Goal: Transaction & Acquisition: Obtain resource

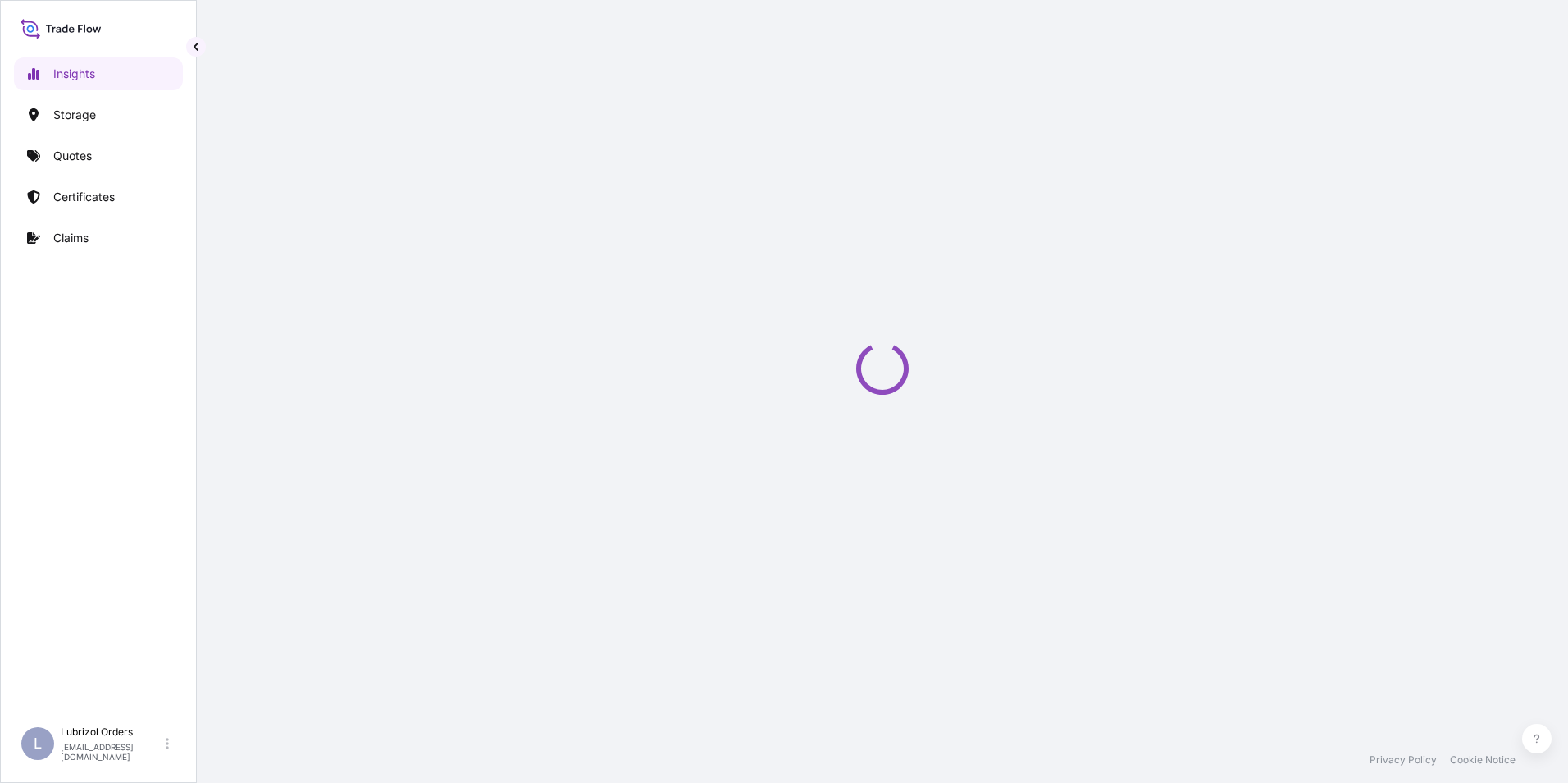
select select "2025"
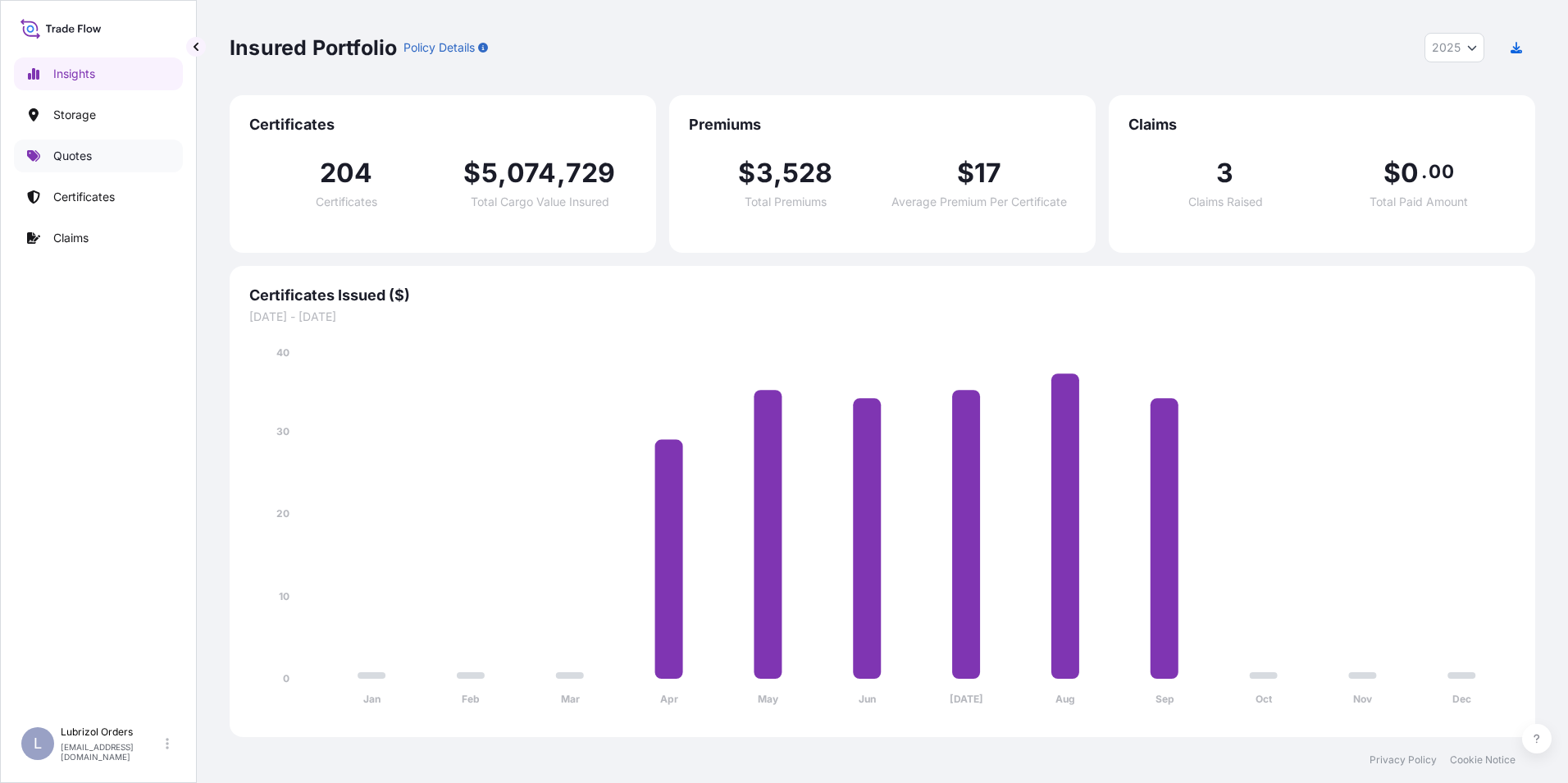
click at [71, 151] on p "Quotes" at bounding box center [72, 155] width 38 height 17
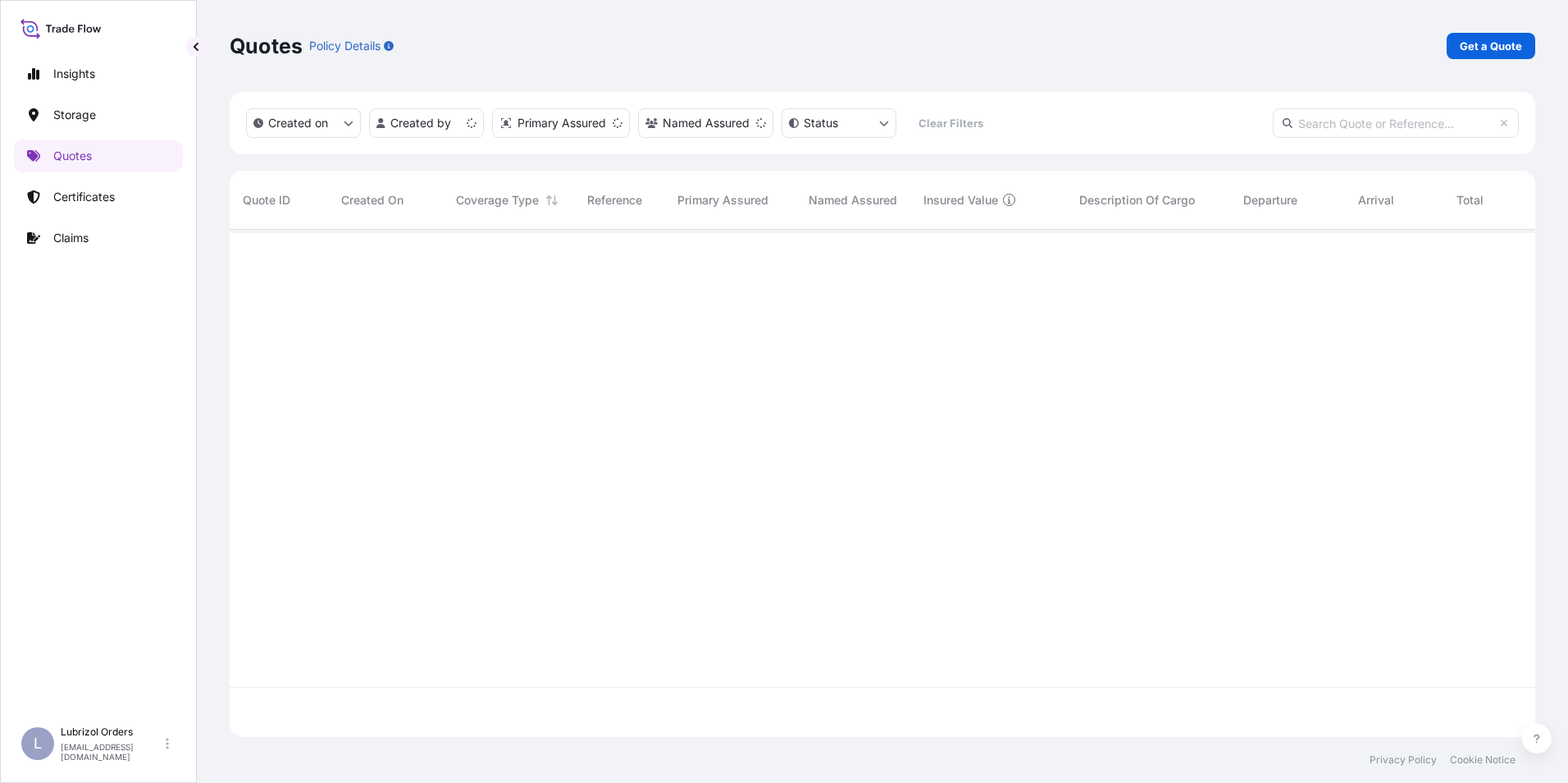
scroll to position [504, 1293]
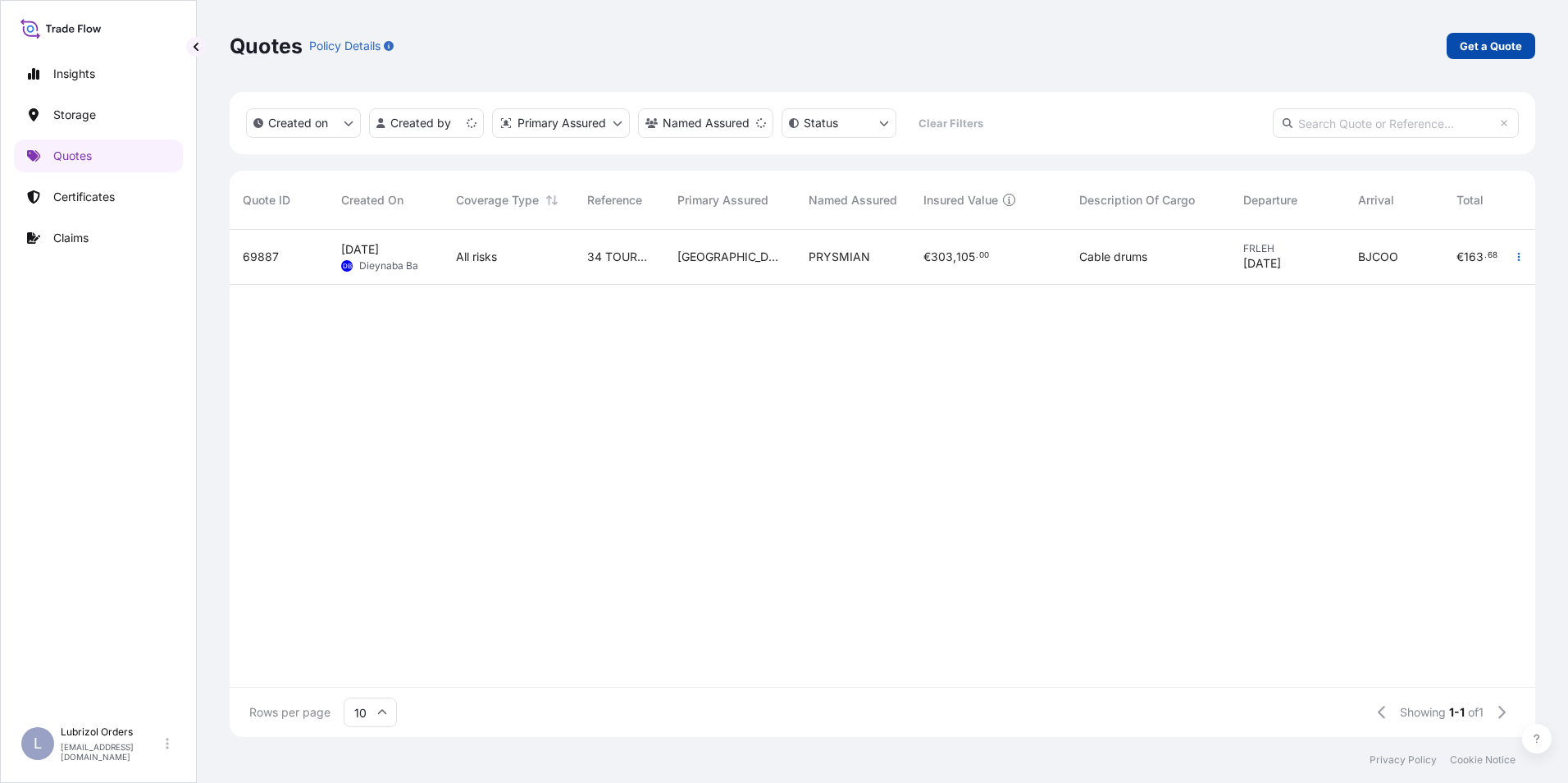
click at [1489, 51] on p "Get a Quote" at bounding box center [1491, 46] width 62 height 17
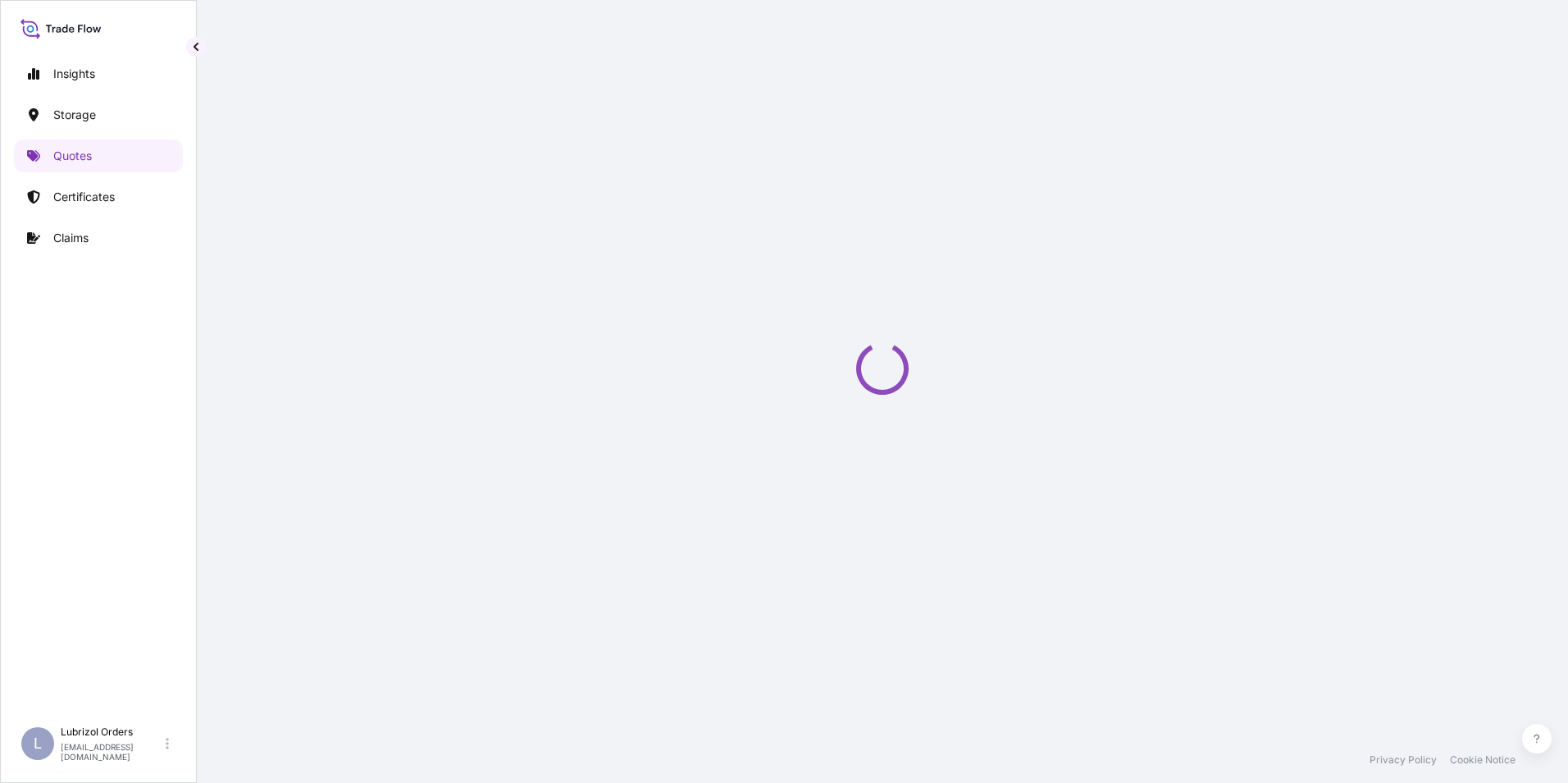
select select "Water"
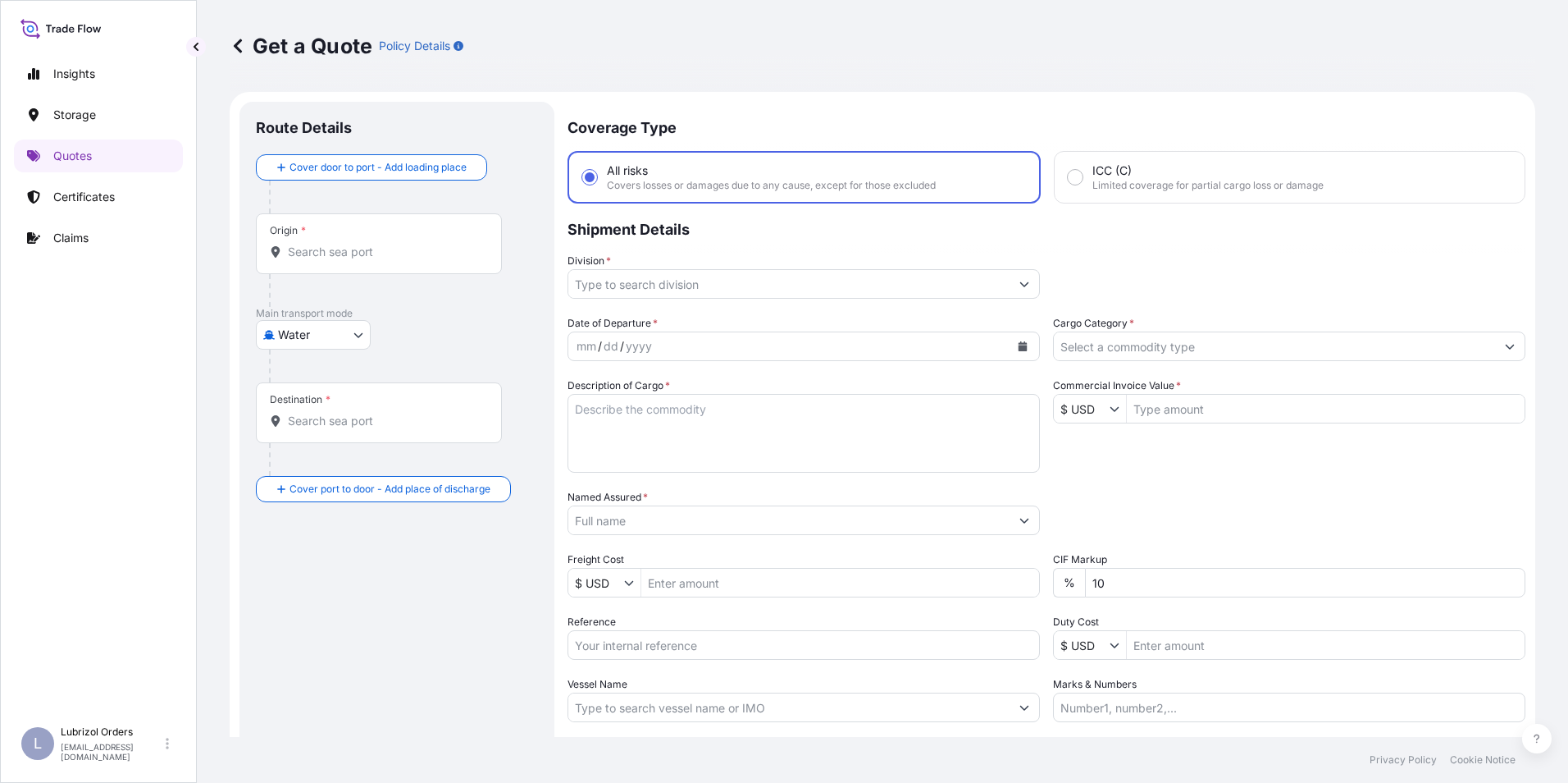
scroll to position [26, 0]
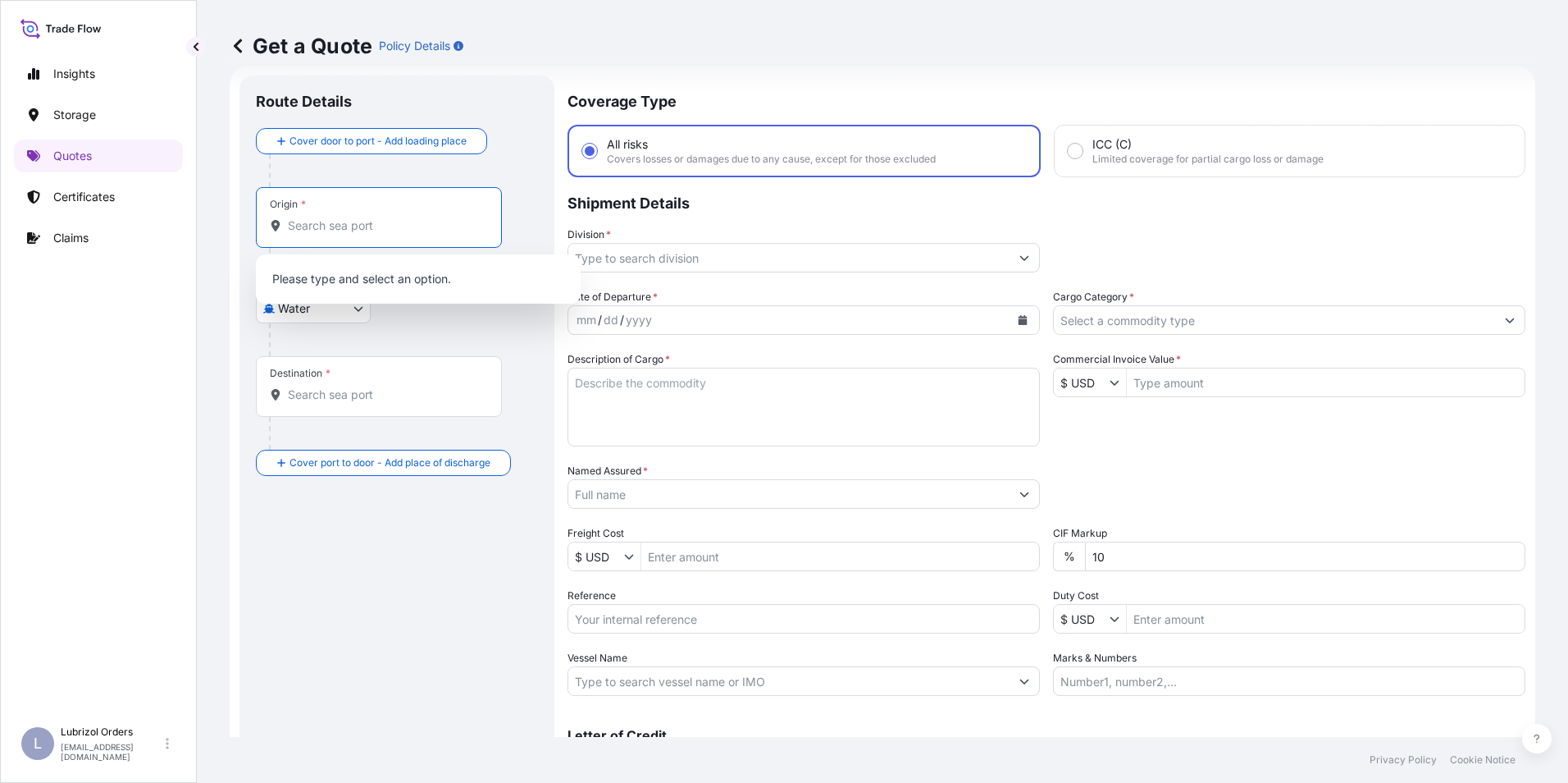
click at [338, 219] on input "Origin *" at bounding box center [384, 226] width 193 height 17
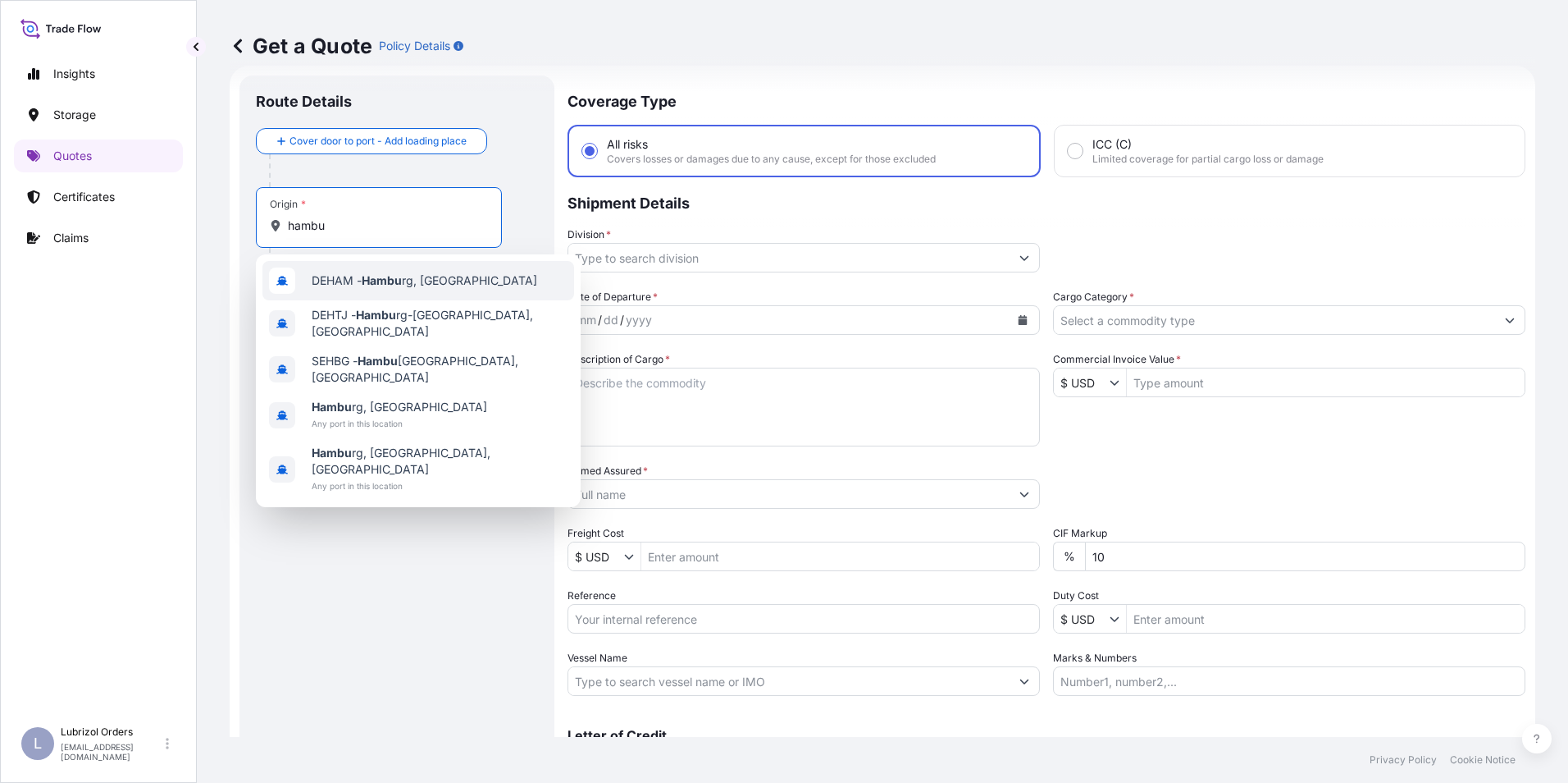
click at [357, 287] on span "DEHAM - Hambu rg, [GEOGRAPHIC_DATA]" at bounding box center [423, 280] width 225 height 17
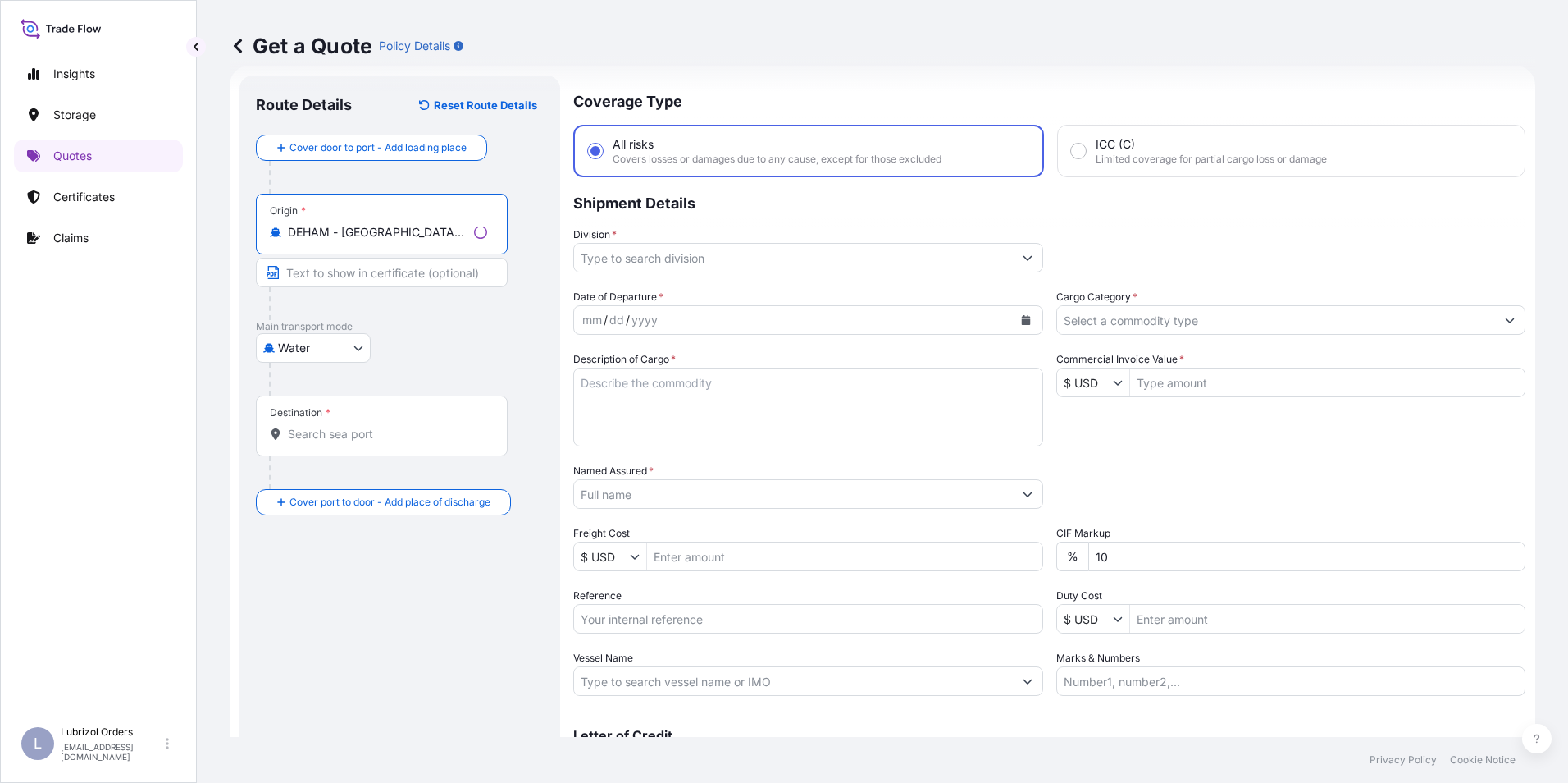
type input "DEHAM - [GEOGRAPHIC_DATA], [GEOGRAPHIC_DATA]"
click at [337, 437] on input "Destination *" at bounding box center [387, 433] width 199 height 17
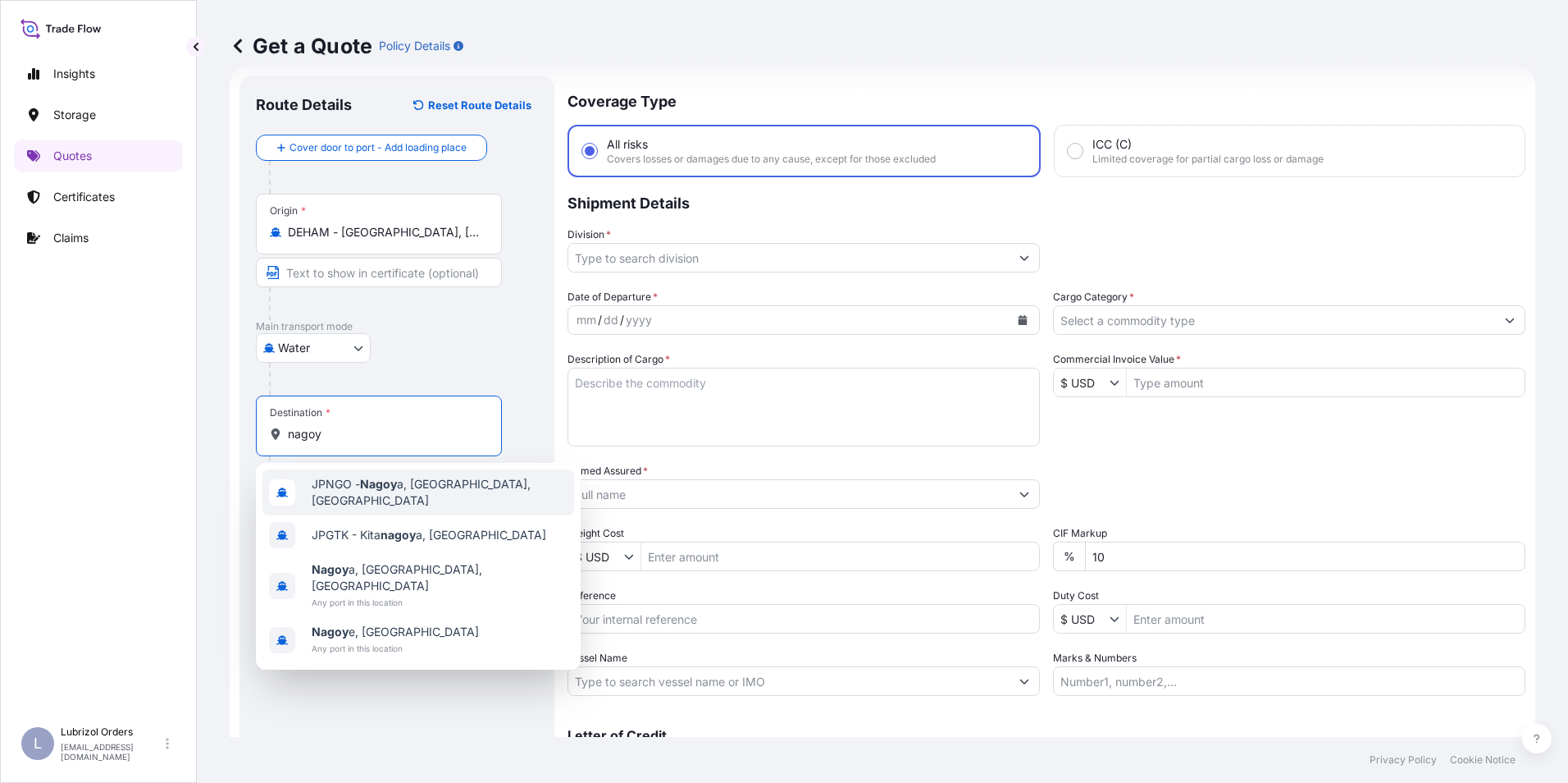
click at [355, 484] on span "JPNGO - Nagoy a, [GEOGRAPHIC_DATA], [GEOGRAPHIC_DATA]" at bounding box center [439, 492] width 256 height 33
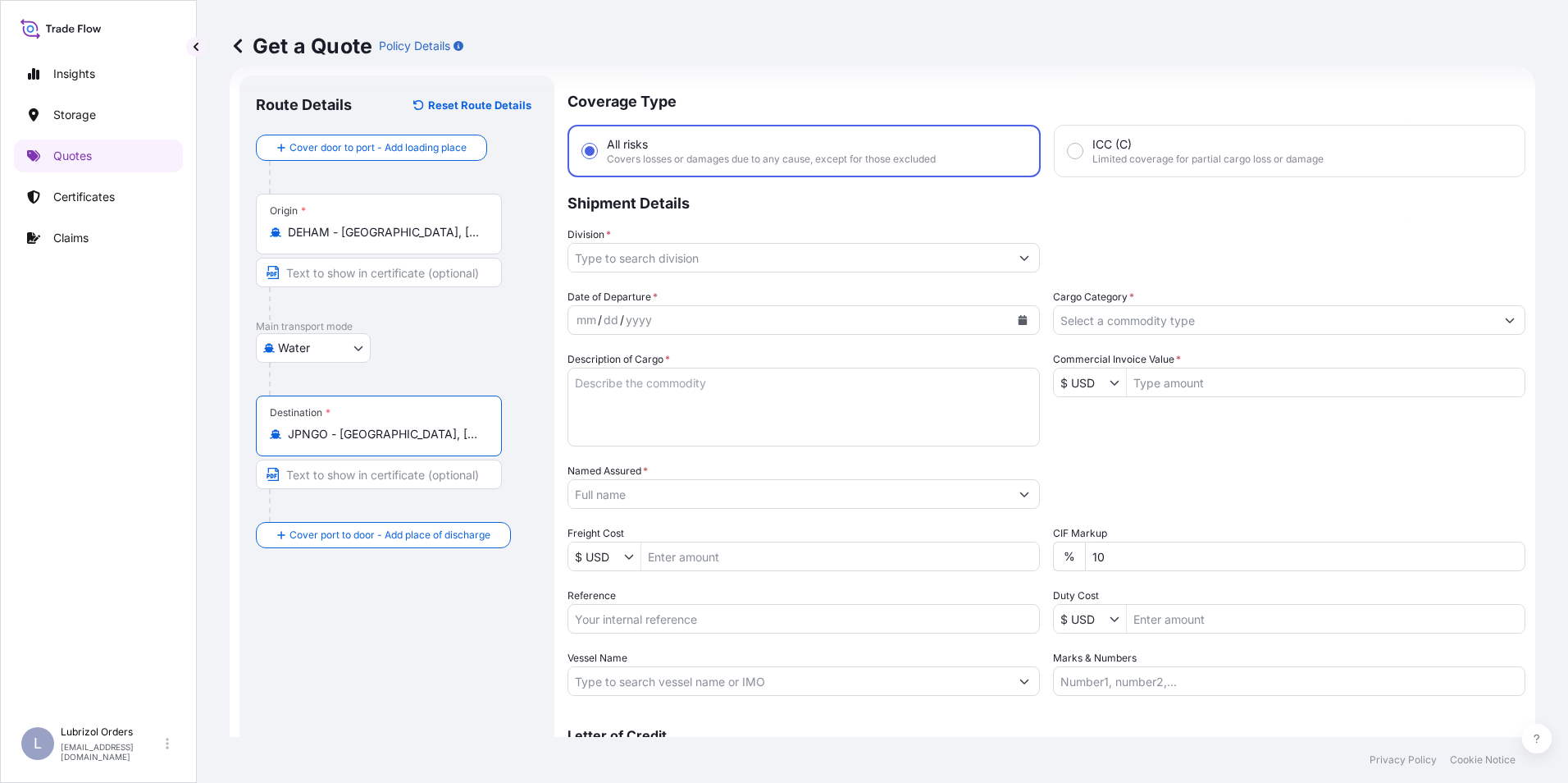
type input "JPNGO - [GEOGRAPHIC_DATA], [GEOGRAPHIC_DATA], [GEOGRAPHIC_DATA]"
click at [622, 614] on input "Reference" at bounding box center [804, 618] width 472 height 29
paste input "1155541596"
type input "1155541596"
click at [1082, 392] on input "$ USD" at bounding box center [1081, 382] width 56 height 29
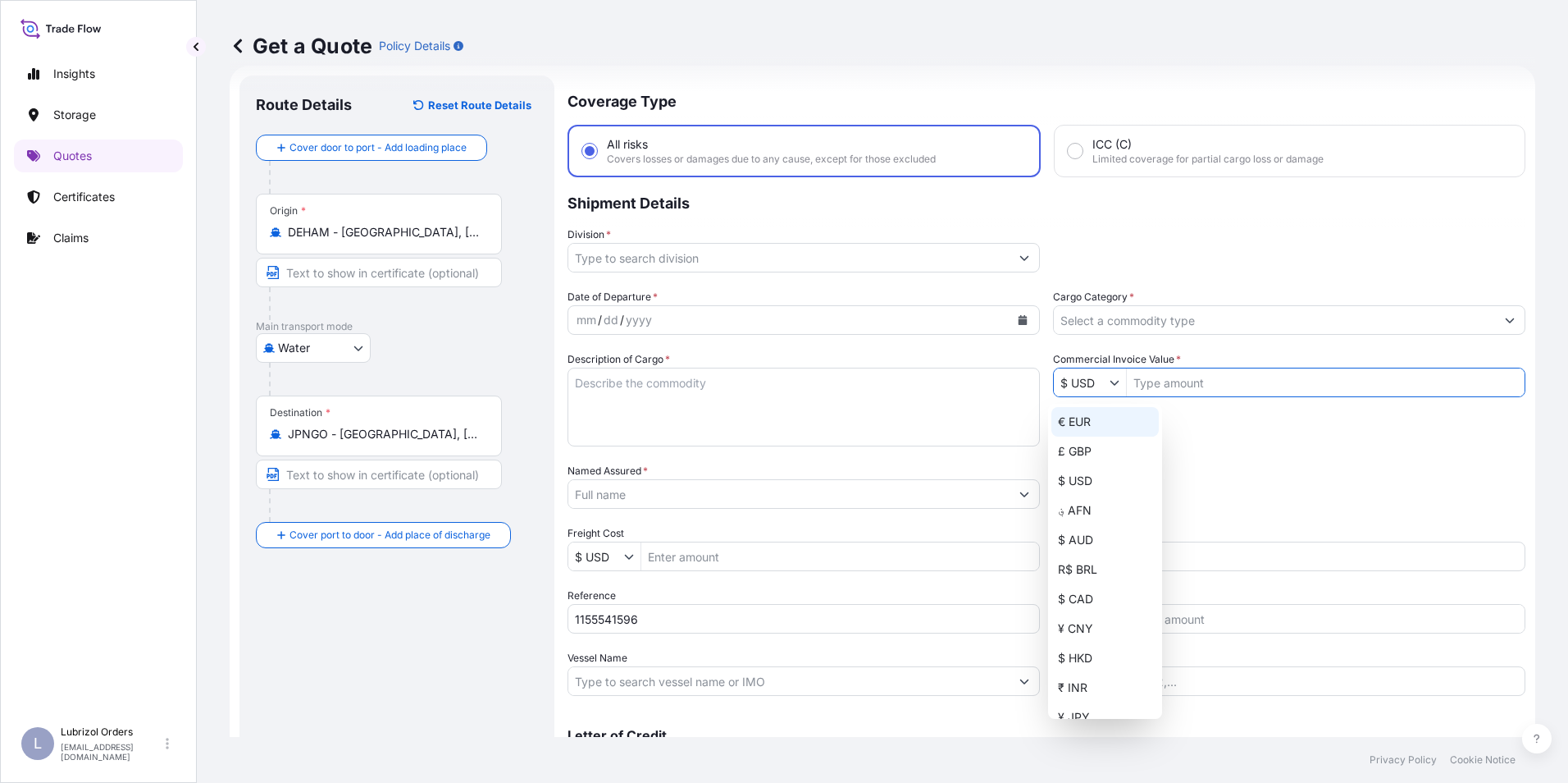
click at [1082, 429] on div "€ EUR" at bounding box center [1105, 422] width 107 height 29
type input "€ EUR"
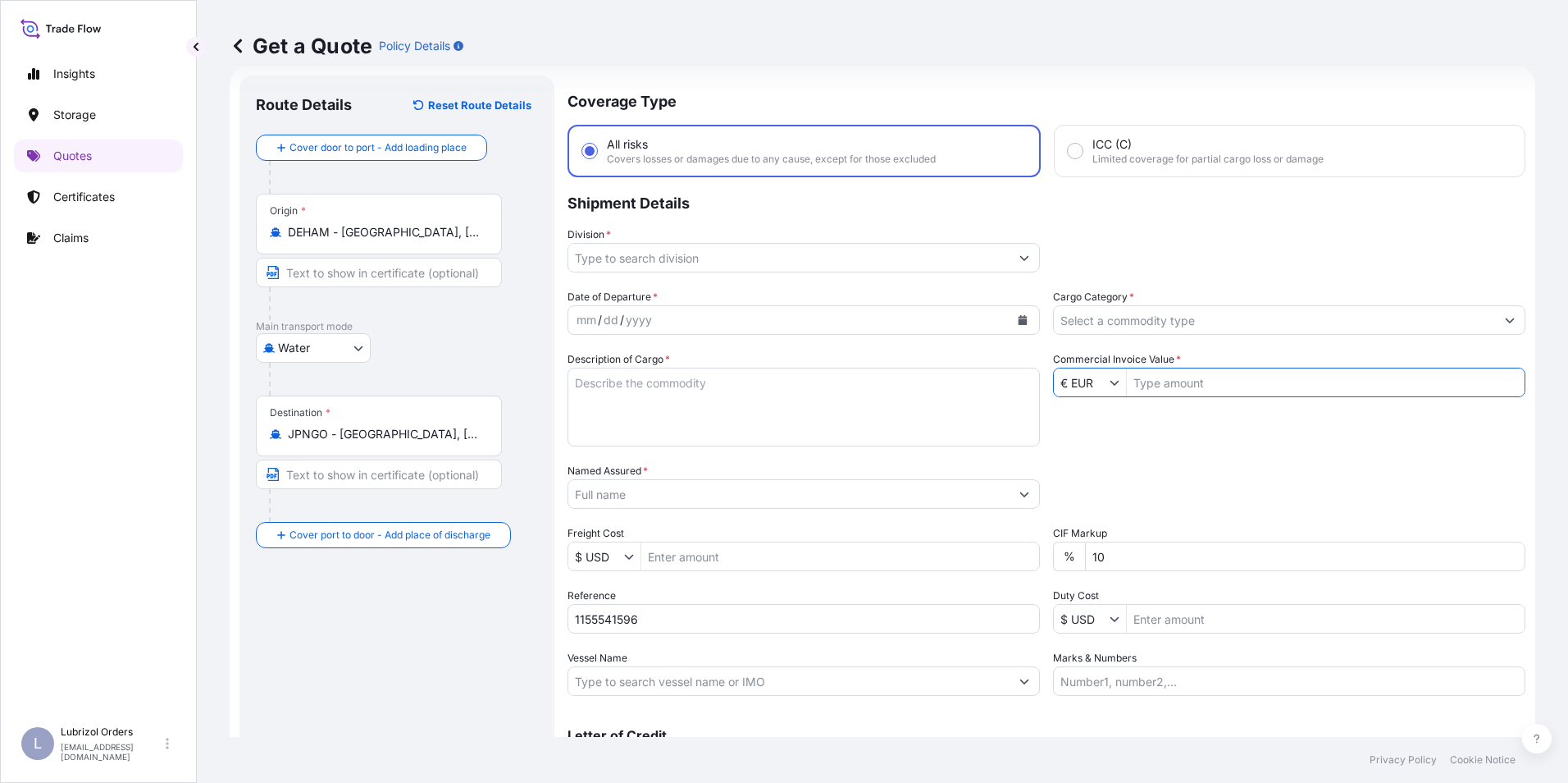
click at [1097, 317] on input "Cargo Category *" at bounding box center [1274, 320] width 441 height 29
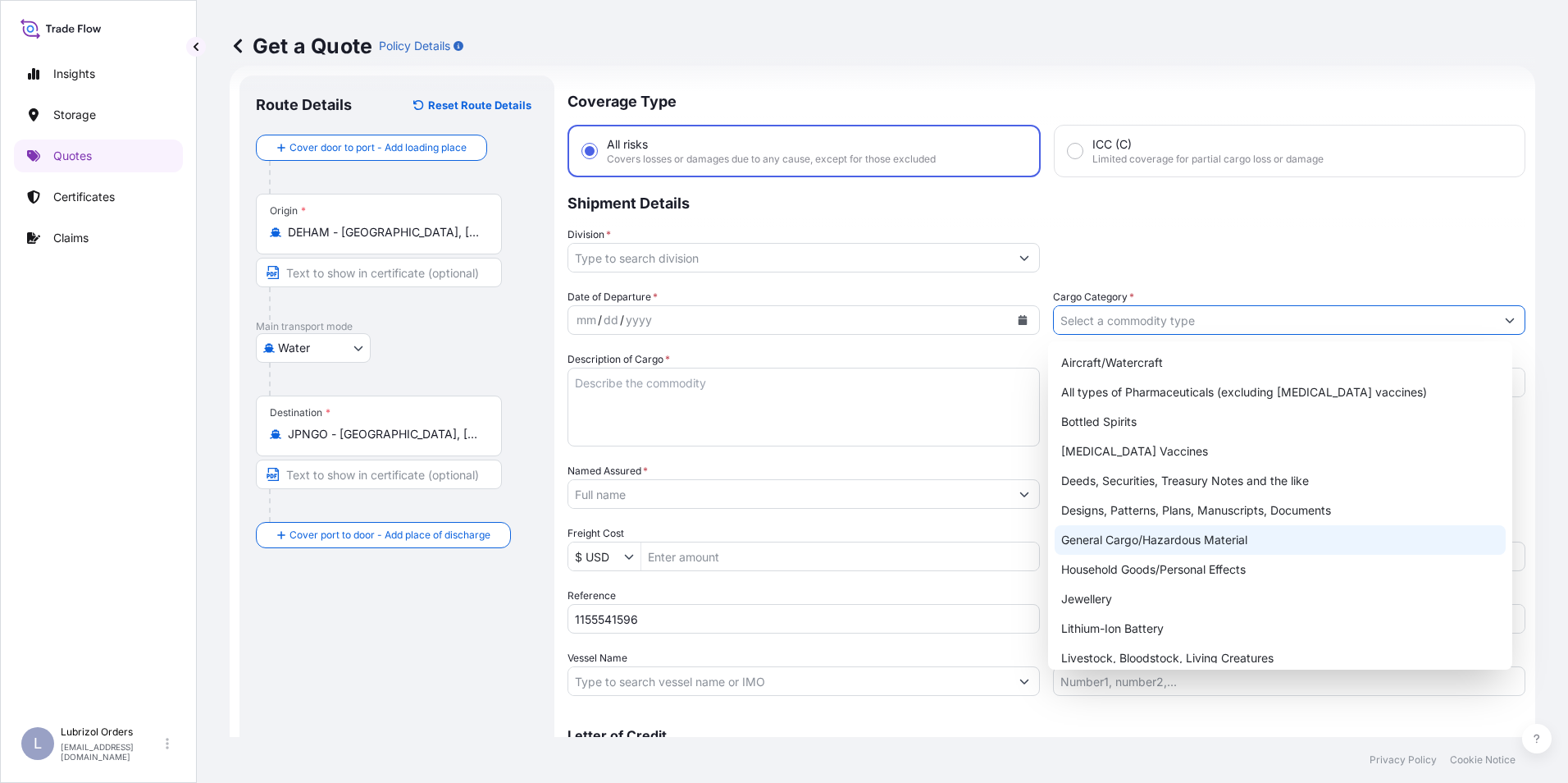
click at [1106, 531] on div "General Cargo/Hazardous Material" at bounding box center [1280, 540] width 452 height 29
type input "General Cargo/Hazardous Material"
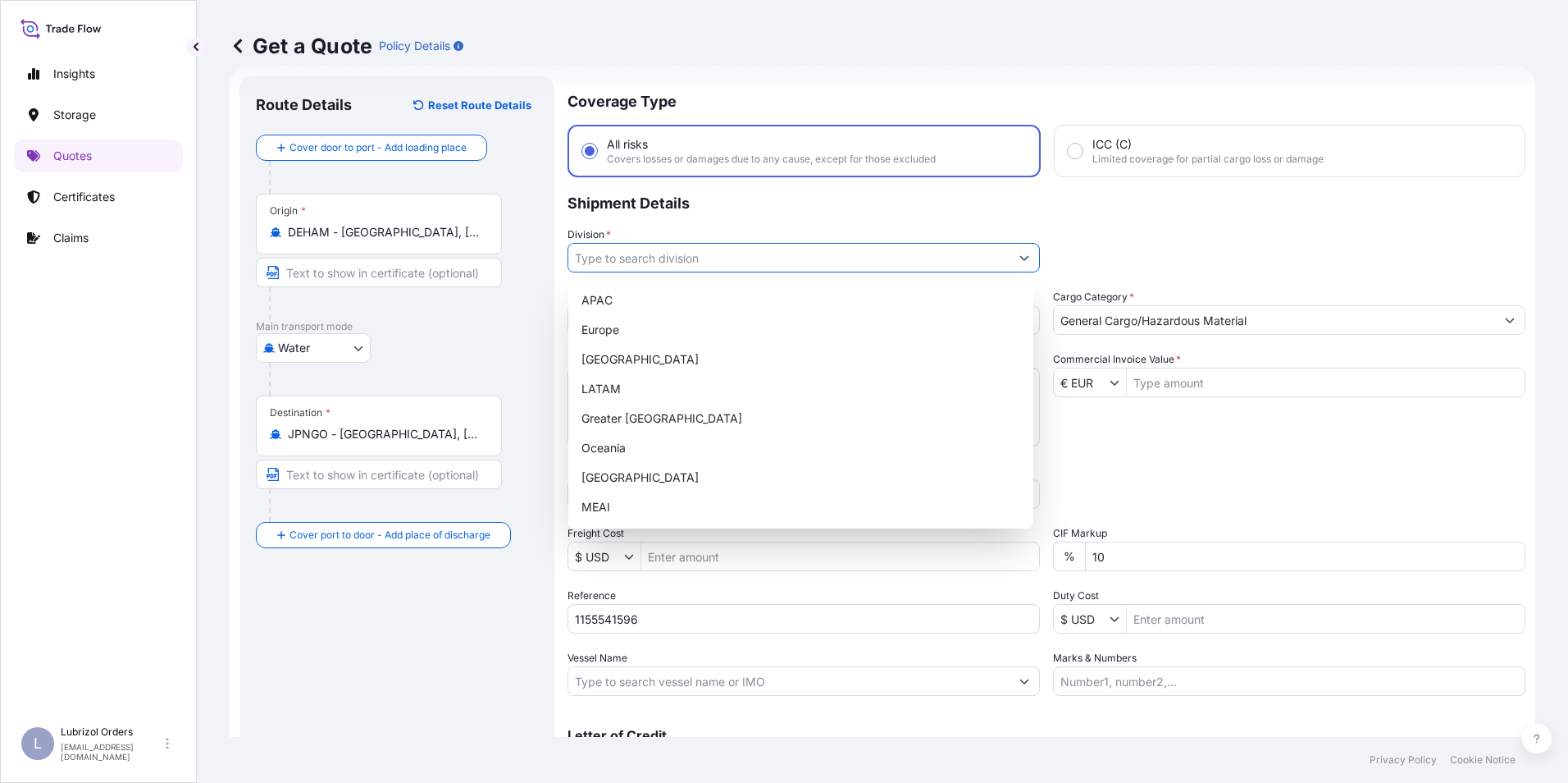
click at [655, 250] on input "Division *" at bounding box center [788, 258] width 441 height 29
click at [621, 331] on div "Europe" at bounding box center [800, 330] width 452 height 29
type input "Europe"
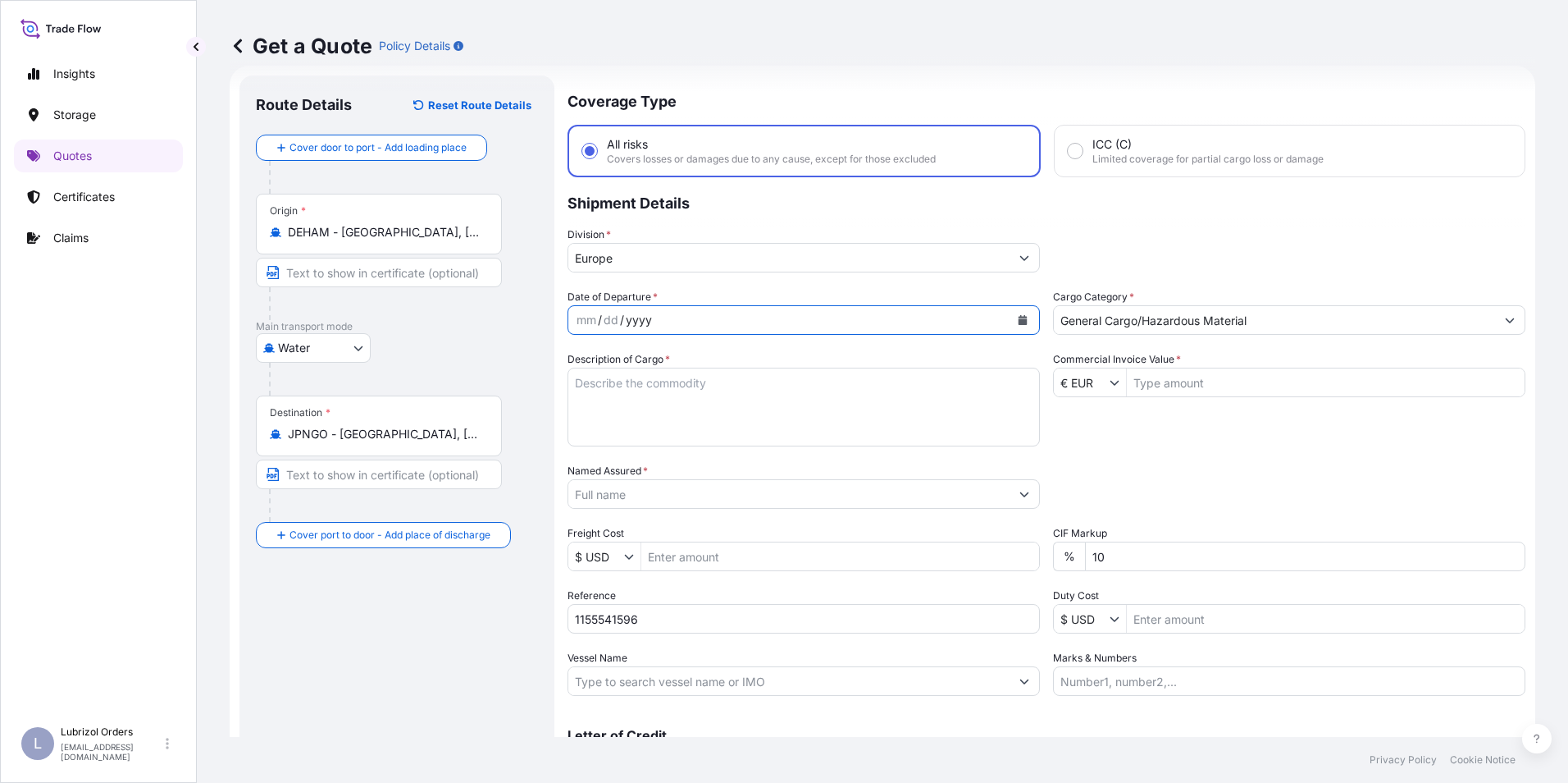
click at [629, 323] on div "yyyy" at bounding box center [638, 320] width 29 height 20
click at [581, 320] on div "mm" at bounding box center [586, 320] width 23 height 20
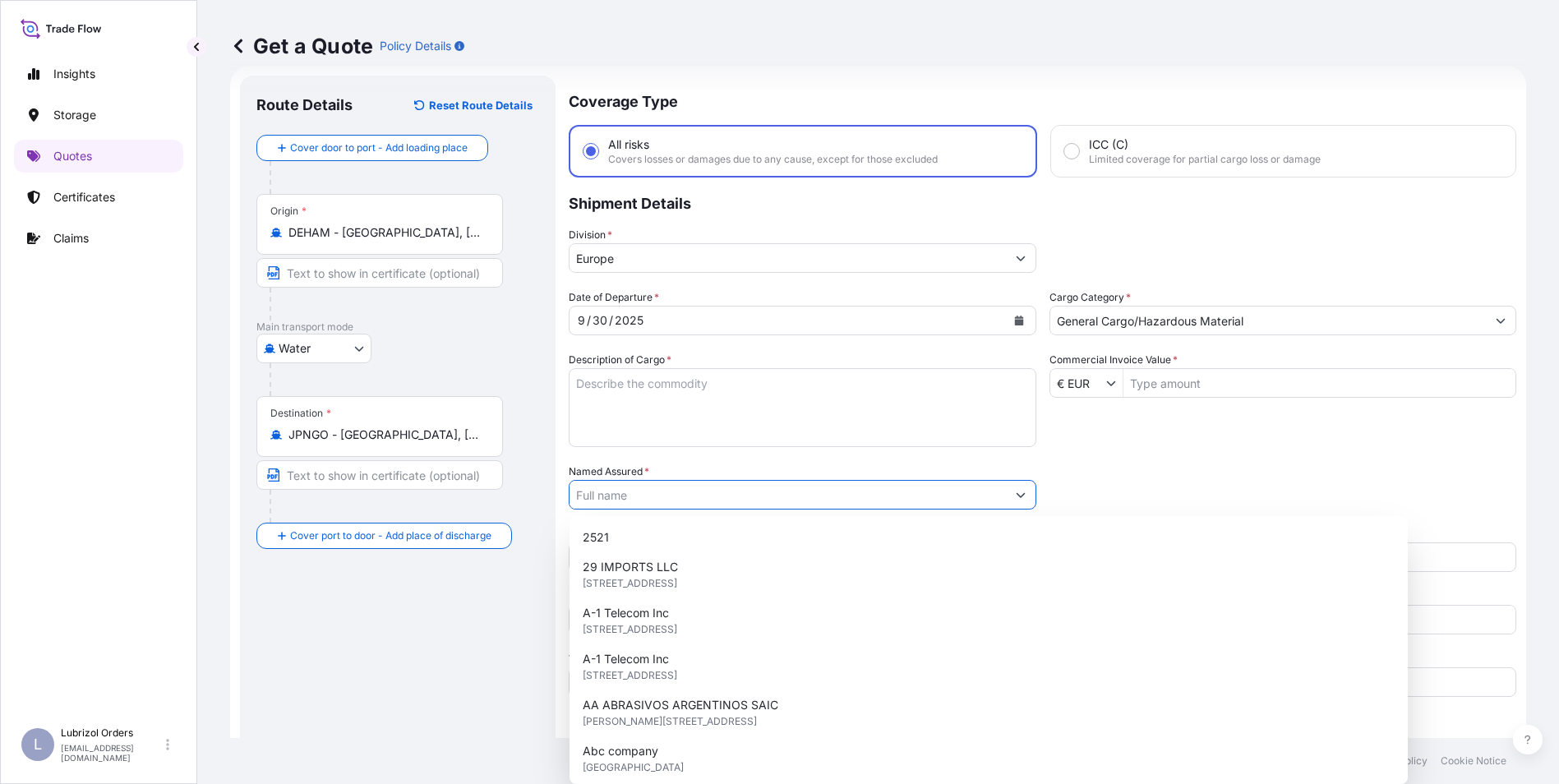
click at [604, 502] on input "Named Assured *" at bounding box center [787, 495] width 436 height 29
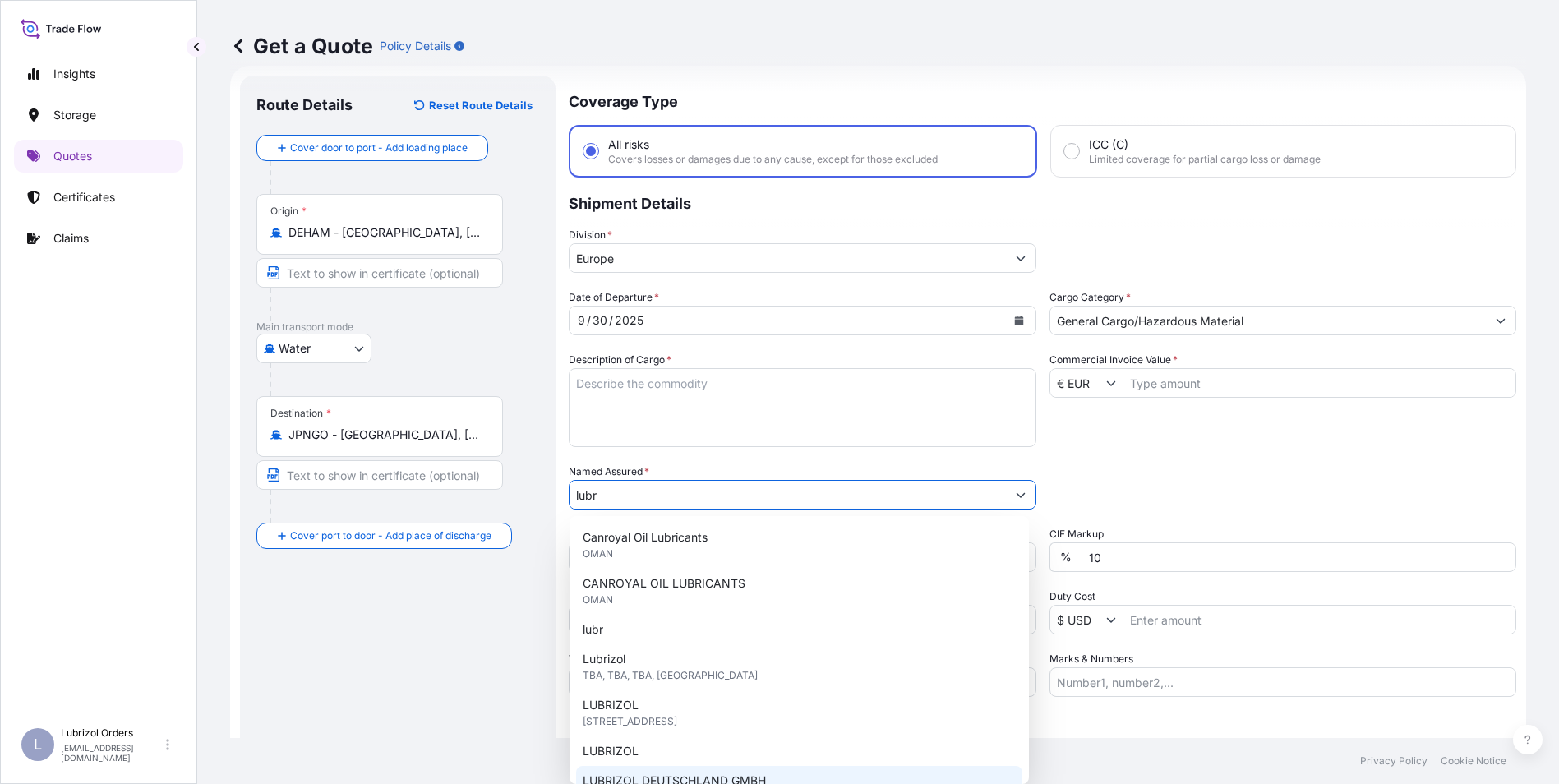
click at [678, 768] on div "LUBRIZOL DEUTSCHLAND GMBH [STREET_ADDRESS]" at bounding box center [799, 788] width 446 height 46
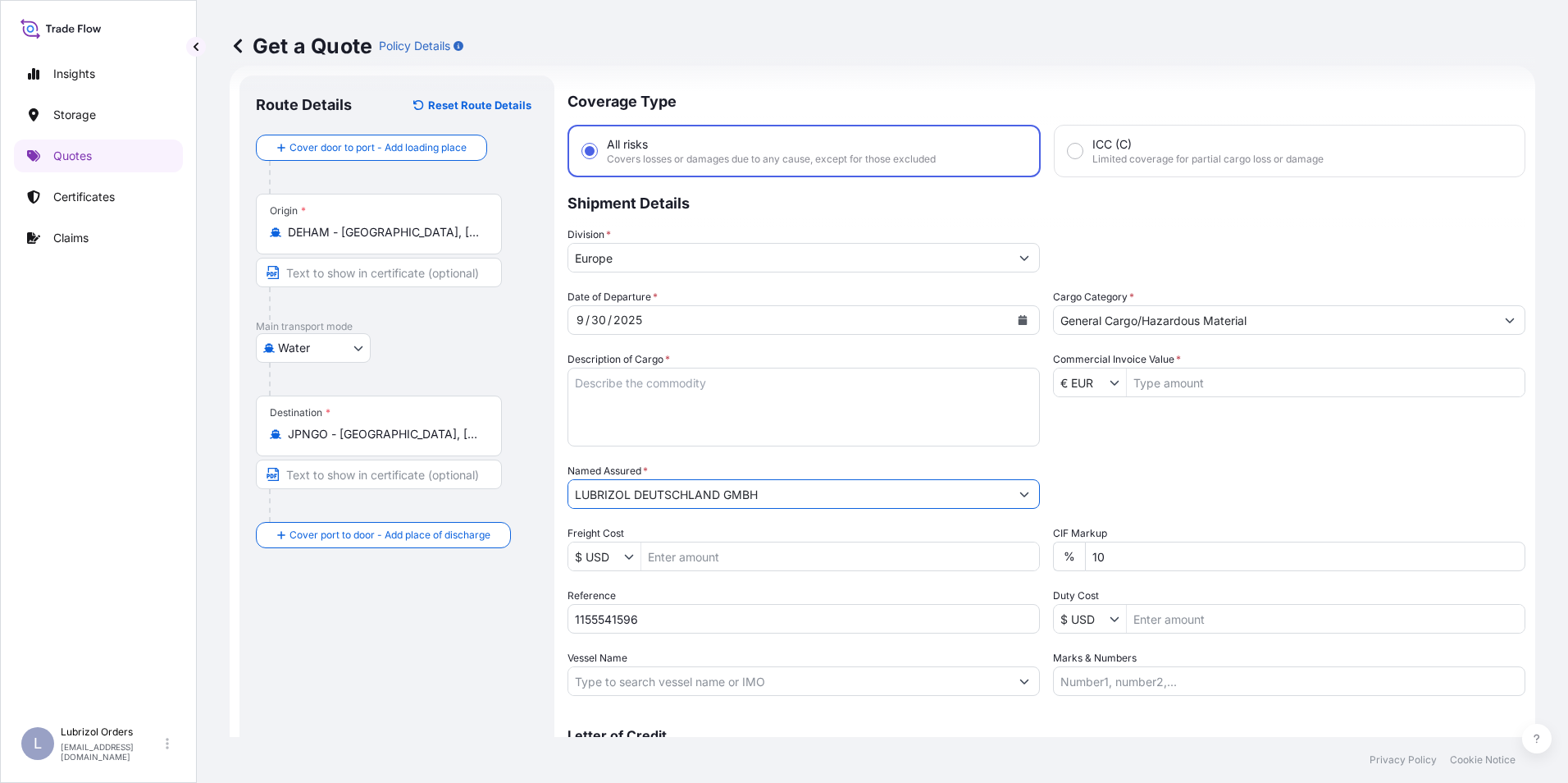
type input "LUBRIZOL DEUTSCHLAND GMBH"
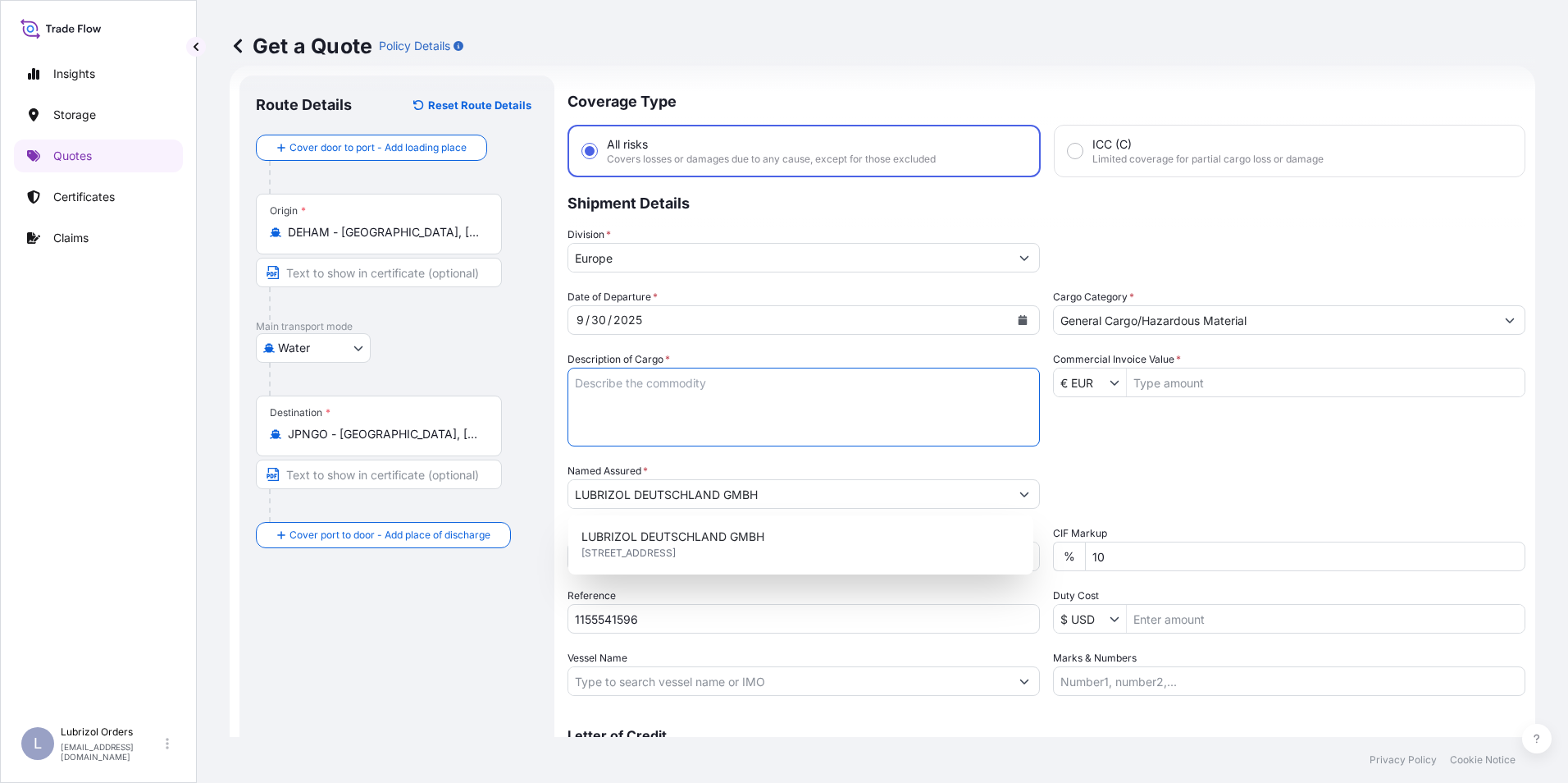
click at [625, 393] on textarea "Description of Cargo *" at bounding box center [804, 406] width 472 height 79
paste textarea "2 DRUMS OF CONTRAM(TM) OF-G STD BLACK AND YELLOW NW 400 KGS GW 428 KGS LOADED O…"
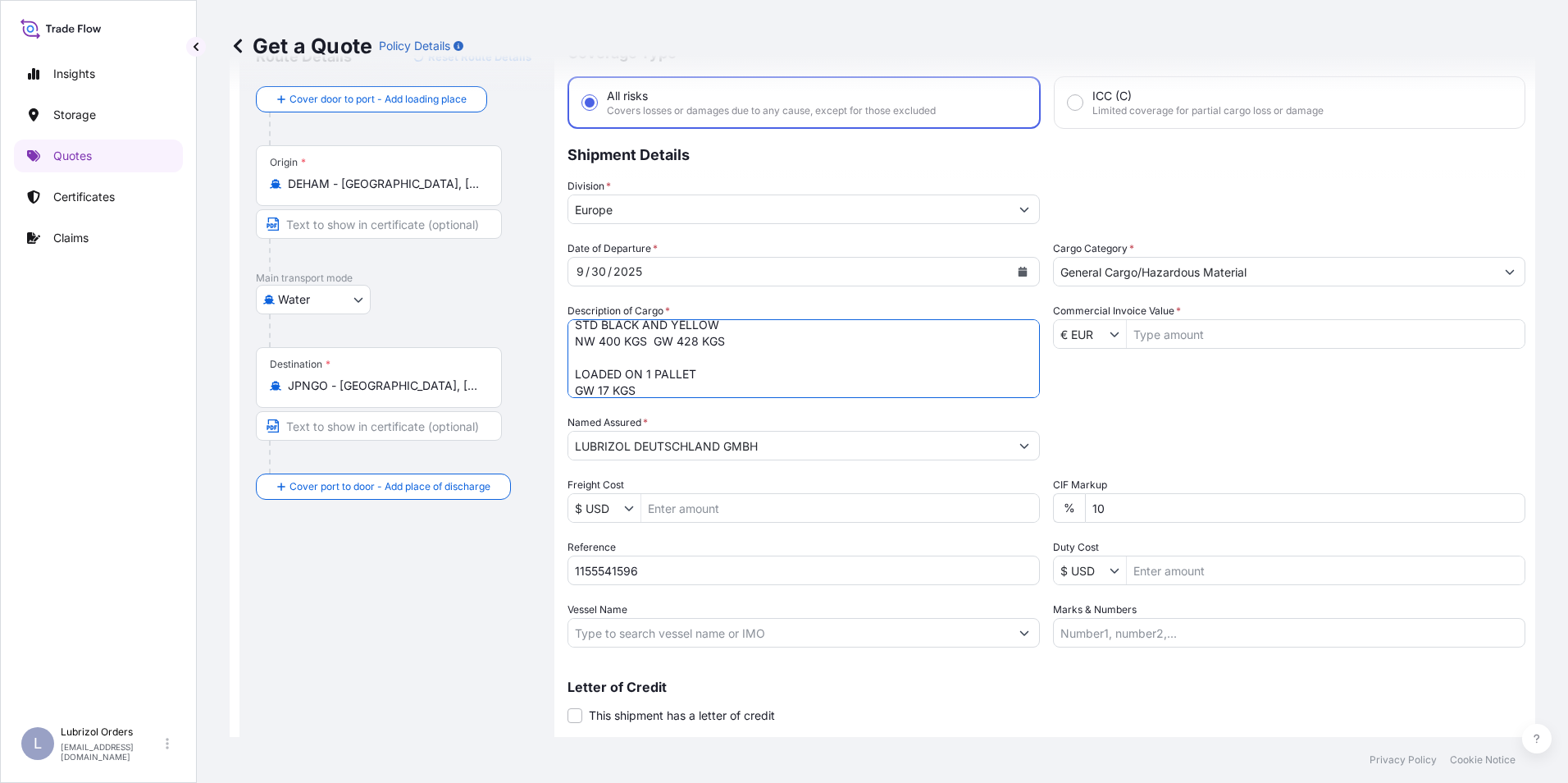
scroll to position [117, 0]
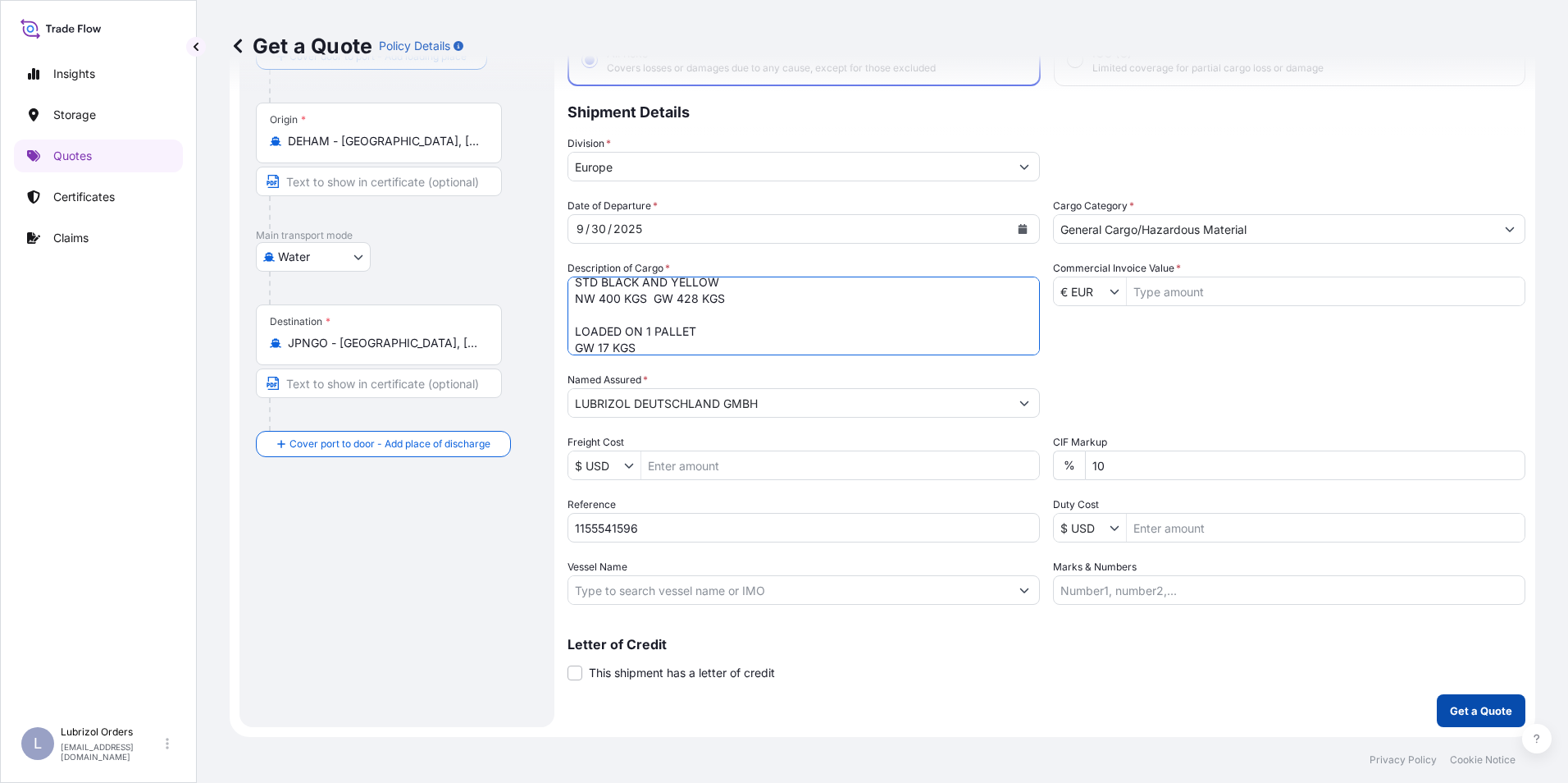
type textarea "2 DRUMS OF CONTRAM(TM) OF-G STD BLACK AND YELLOW NW 400 KGS GW 428 KGS LOADED O…"
click at [1472, 707] on p "Get a Quote" at bounding box center [1481, 710] width 62 height 17
click at [1180, 293] on input "Commercial Invoice Value *" at bounding box center [1326, 291] width 398 height 29
type input "1,704.7"
click at [1472, 717] on p "Get a Quote" at bounding box center [1481, 710] width 62 height 17
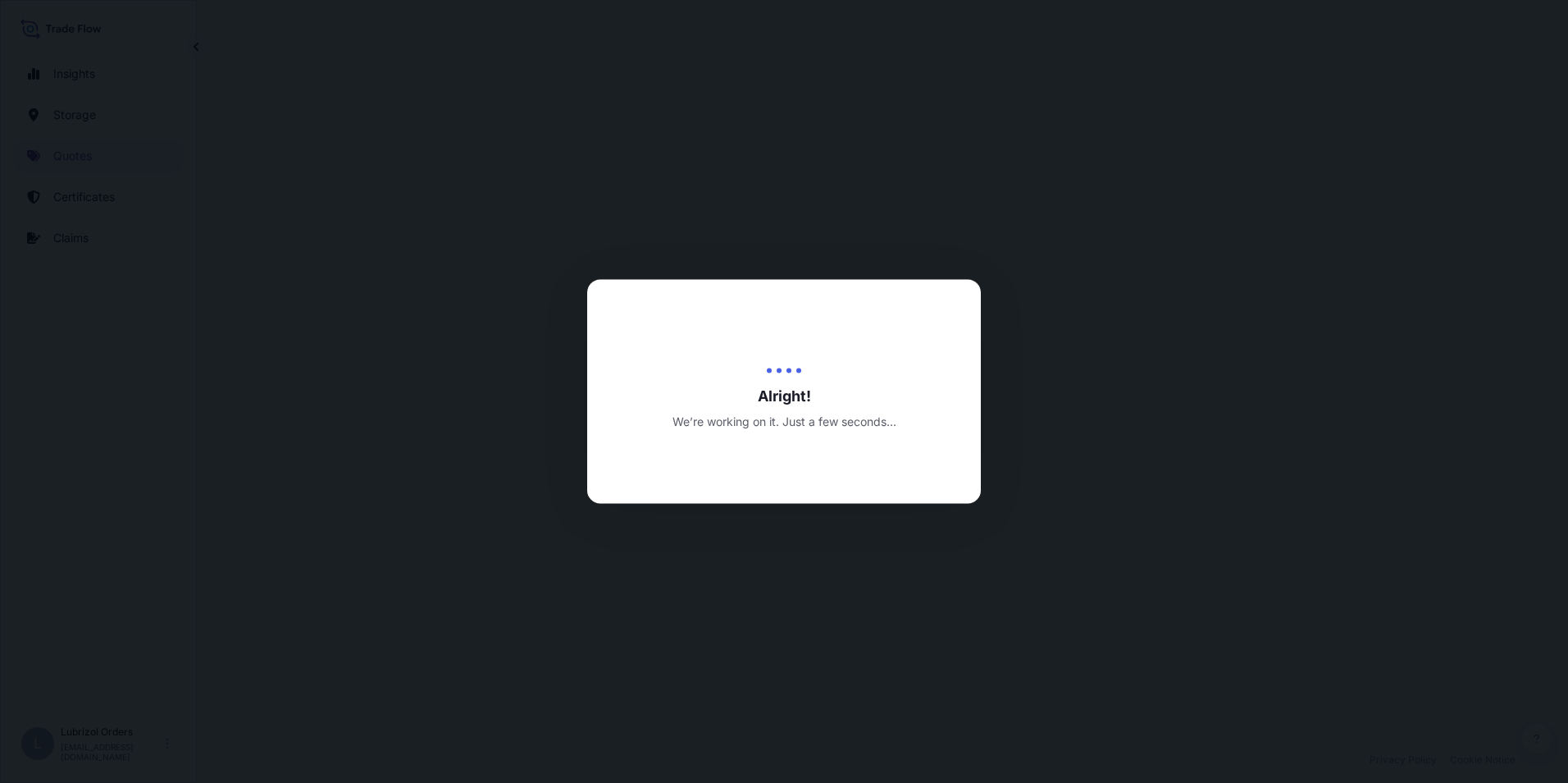
select select "Water"
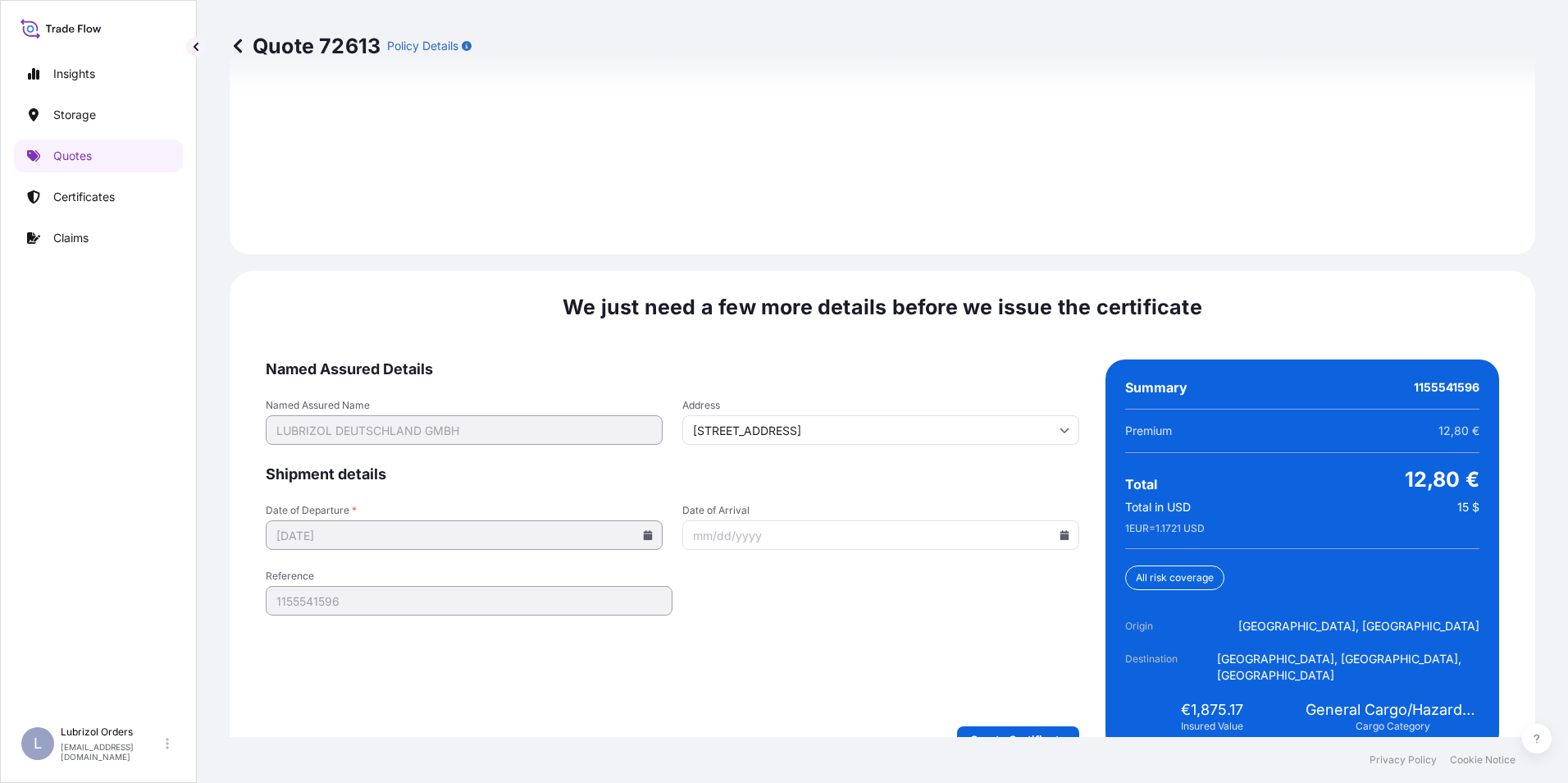
scroll to position [2346, 0]
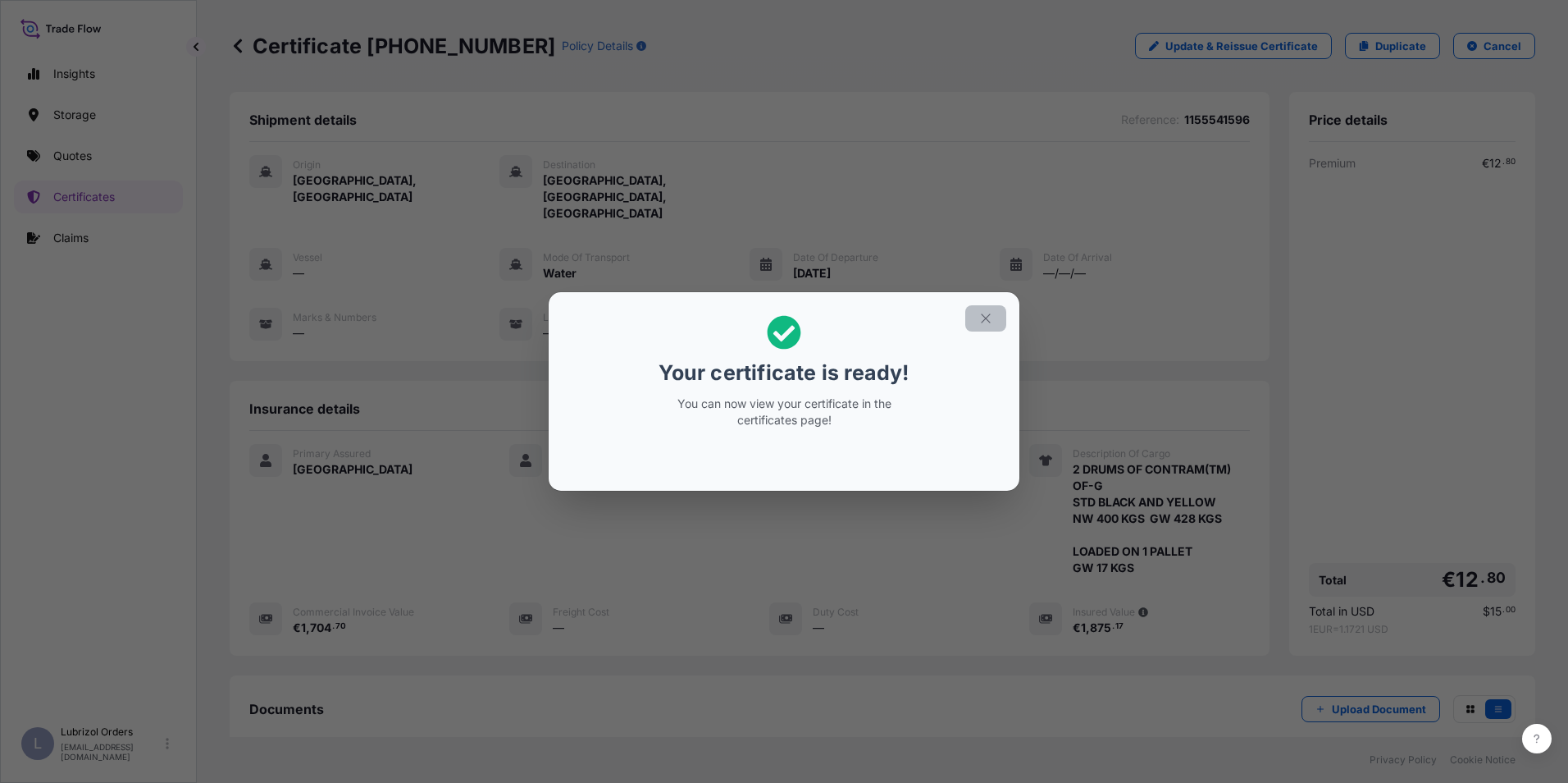
click at [978, 313] on button "button" at bounding box center [985, 318] width 41 height 26
